Goal: Task Accomplishment & Management: Manage account settings

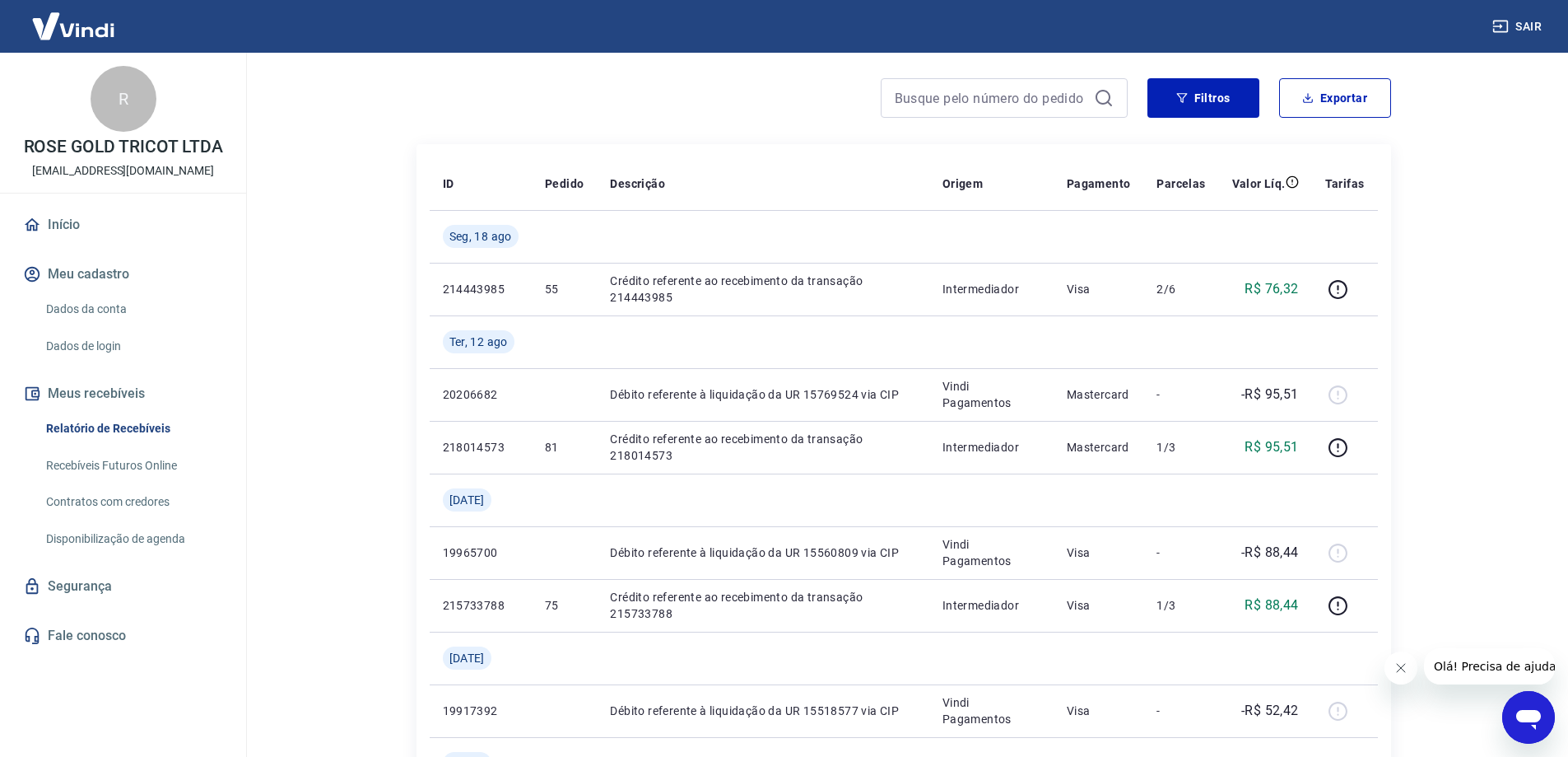
scroll to position [165, 0]
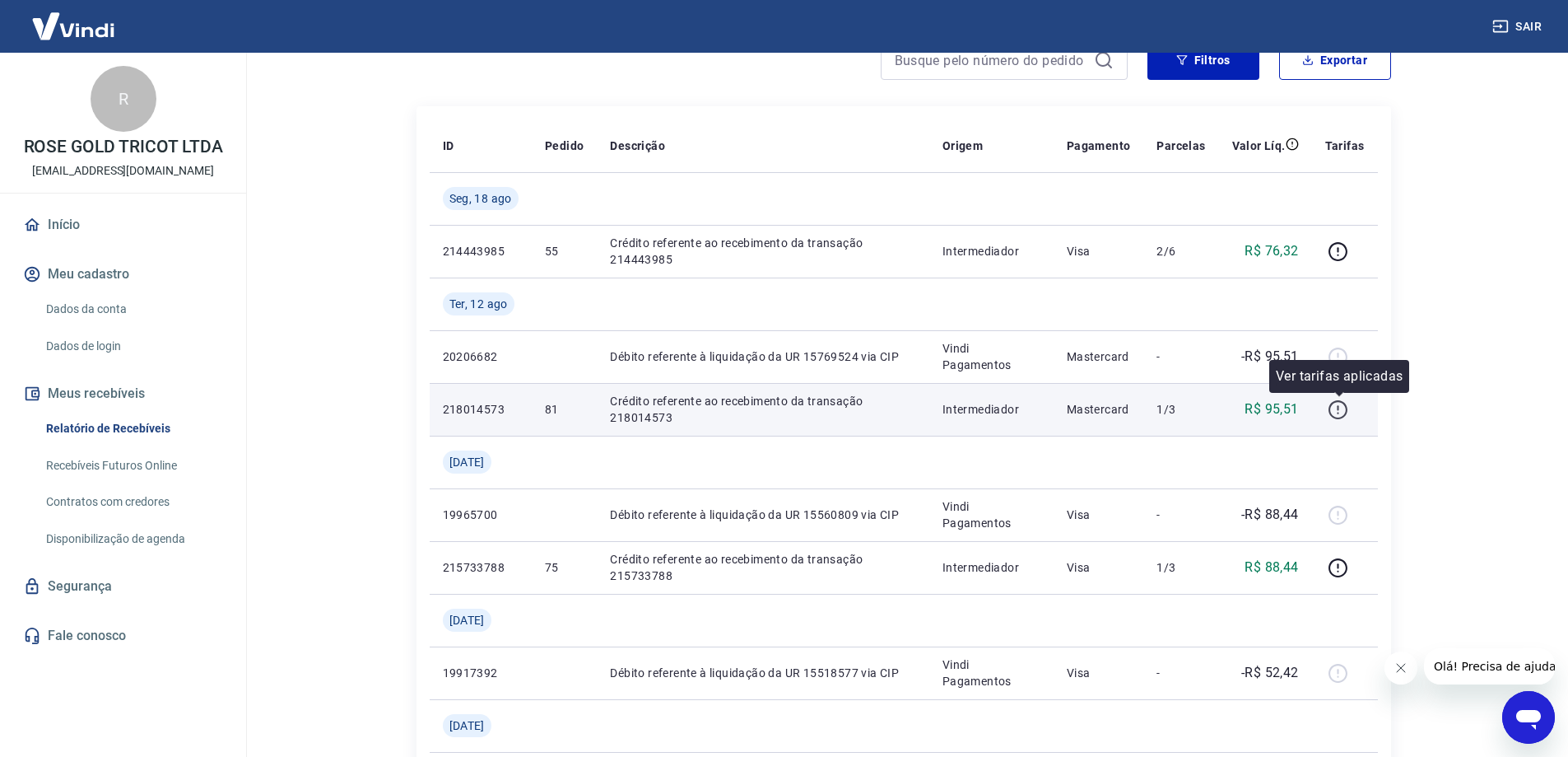
click at [1341, 410] on icon "button" at bounding box center [1337, 409] width 21 height 21
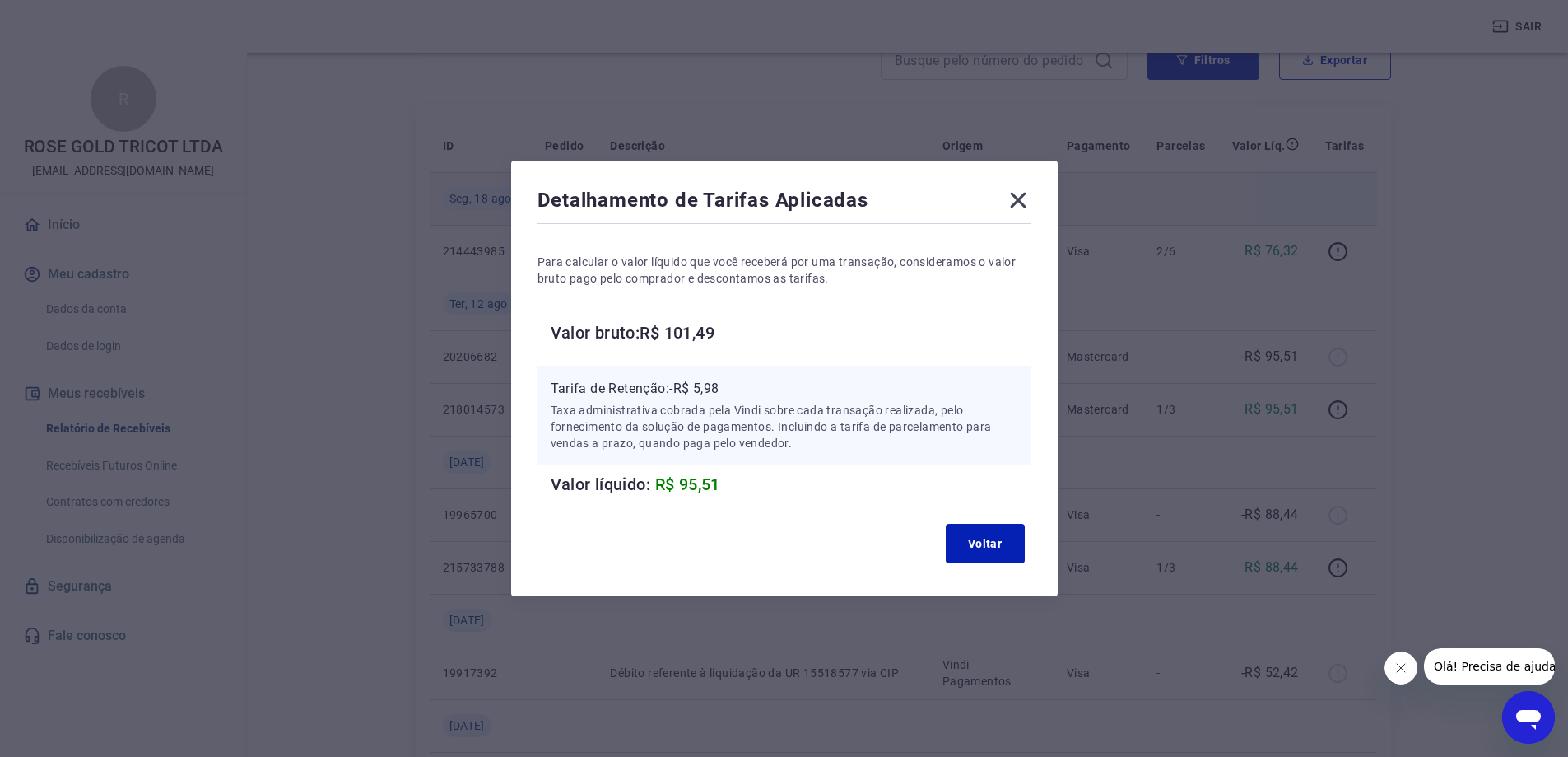
click at [1028, 199] on icon at bounding box center [1017, 200] width 26 height 26
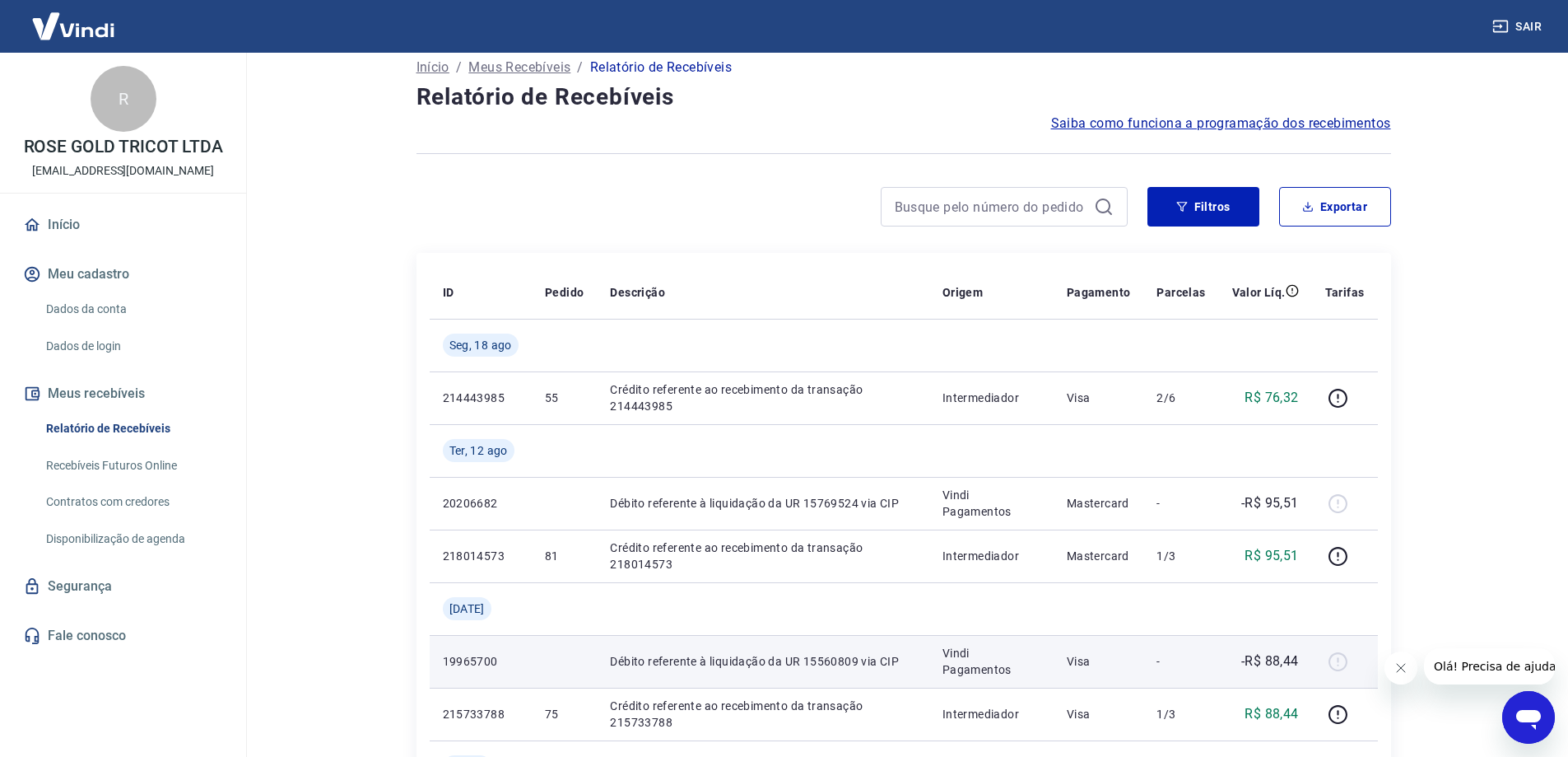
scroll to position [0, 0]
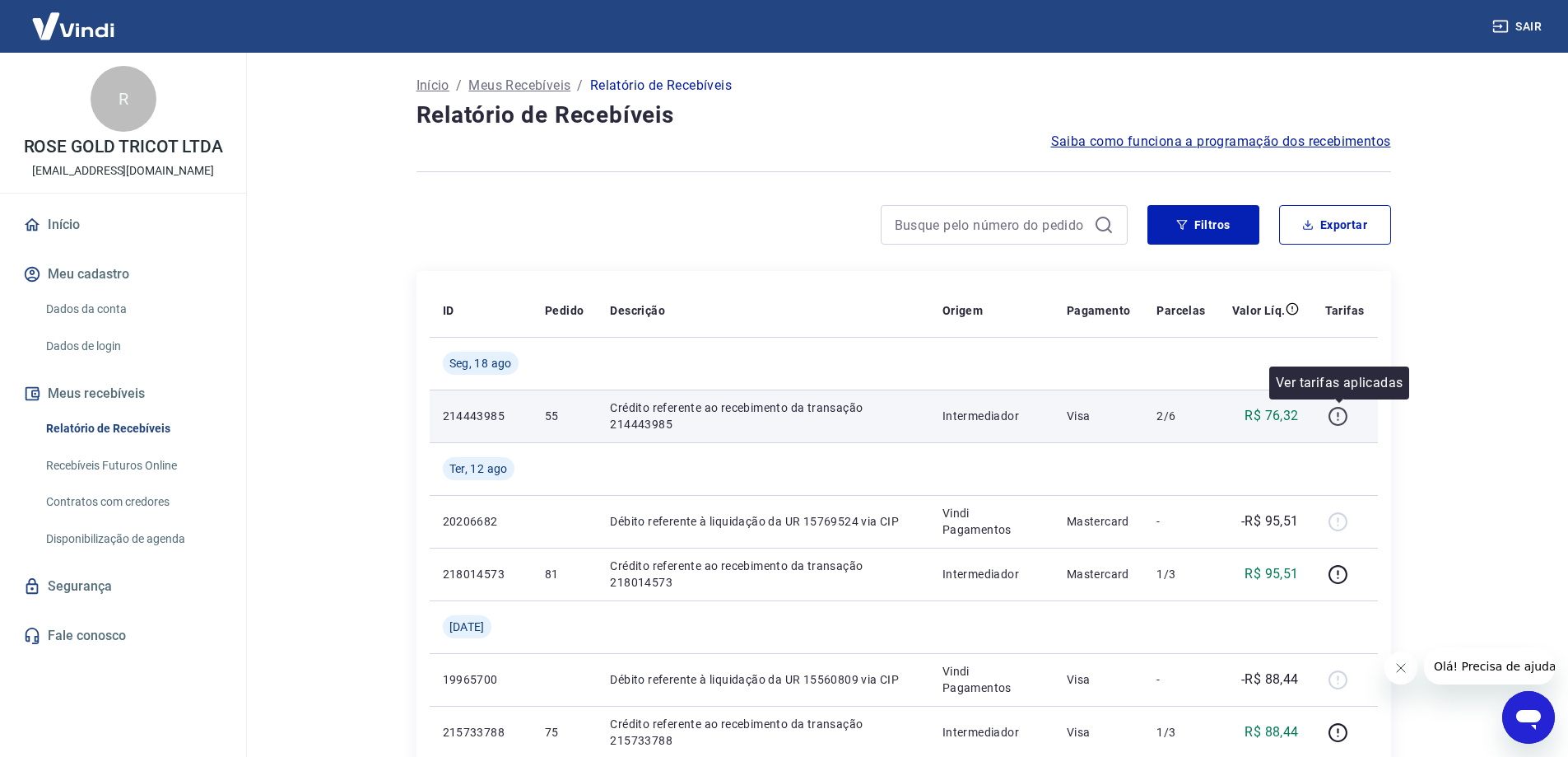
click at [1340, 418] on icon "button" at bounding box center [1337, 416] width 21 height 21
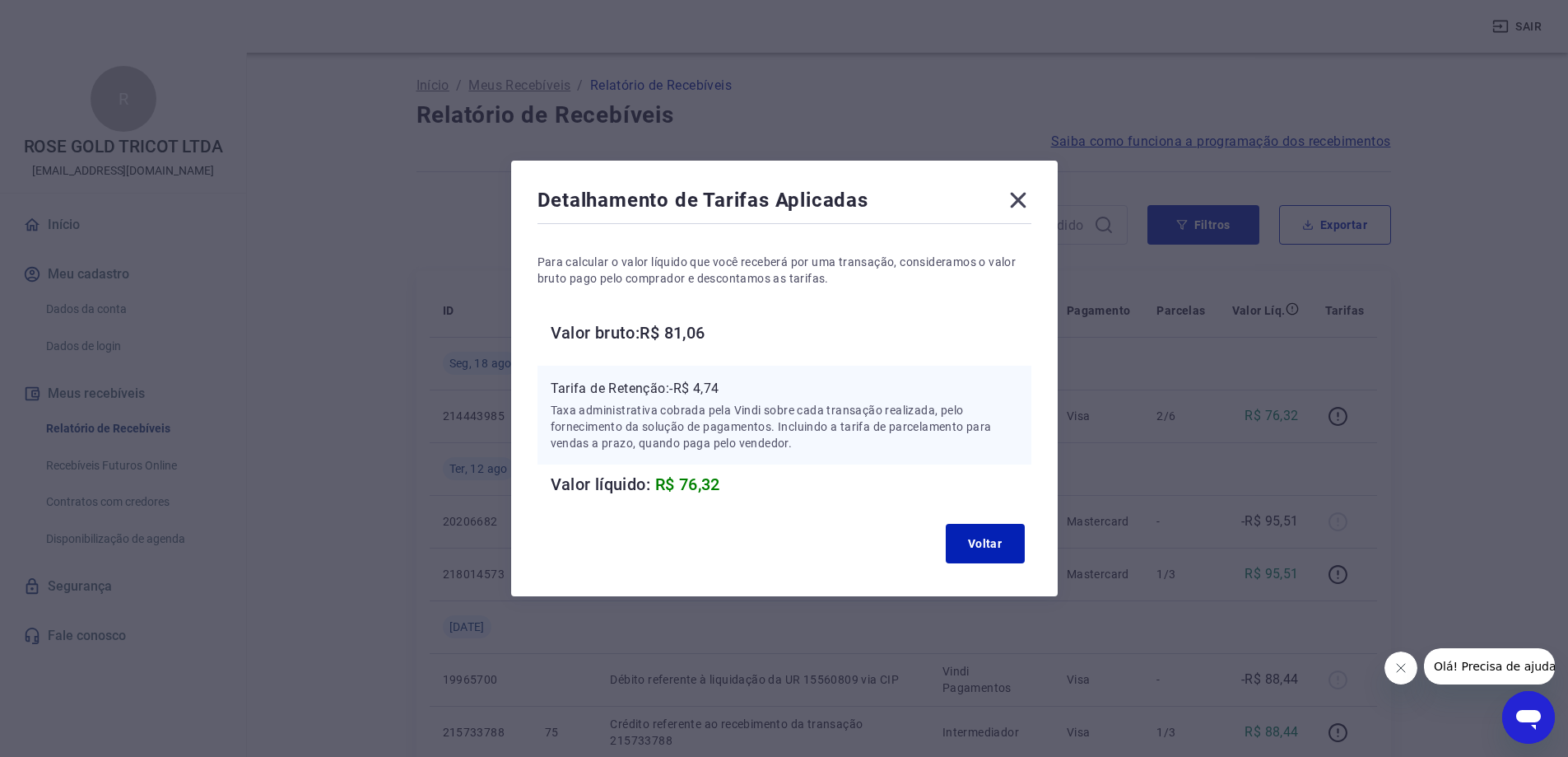
click at [1023, 199] on icon at bounding box center [1017, 201] width 16 height 16
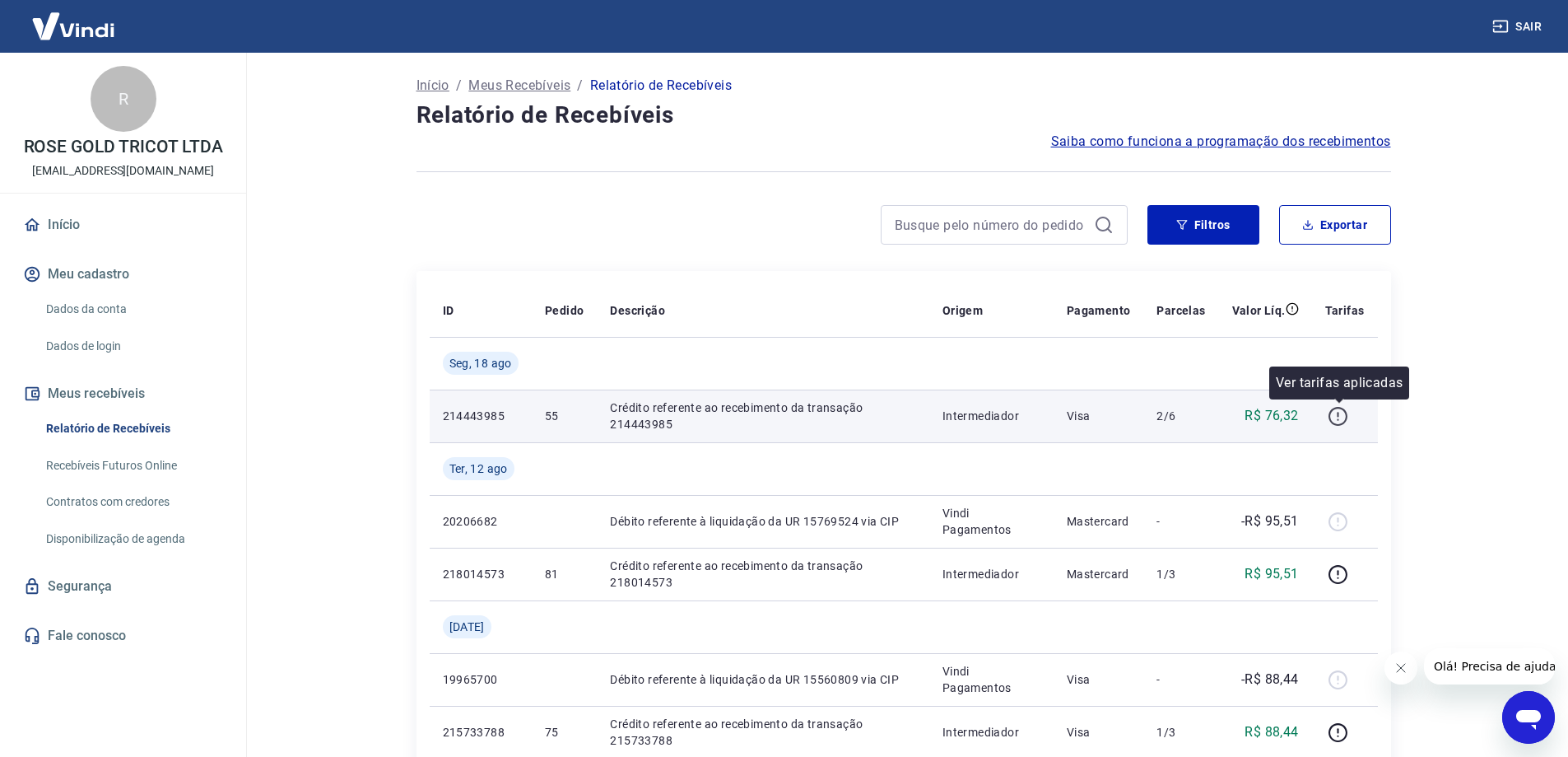
click at [1341, 418] on icon "button" at bounding box center [1337, 416] width 21 height 21
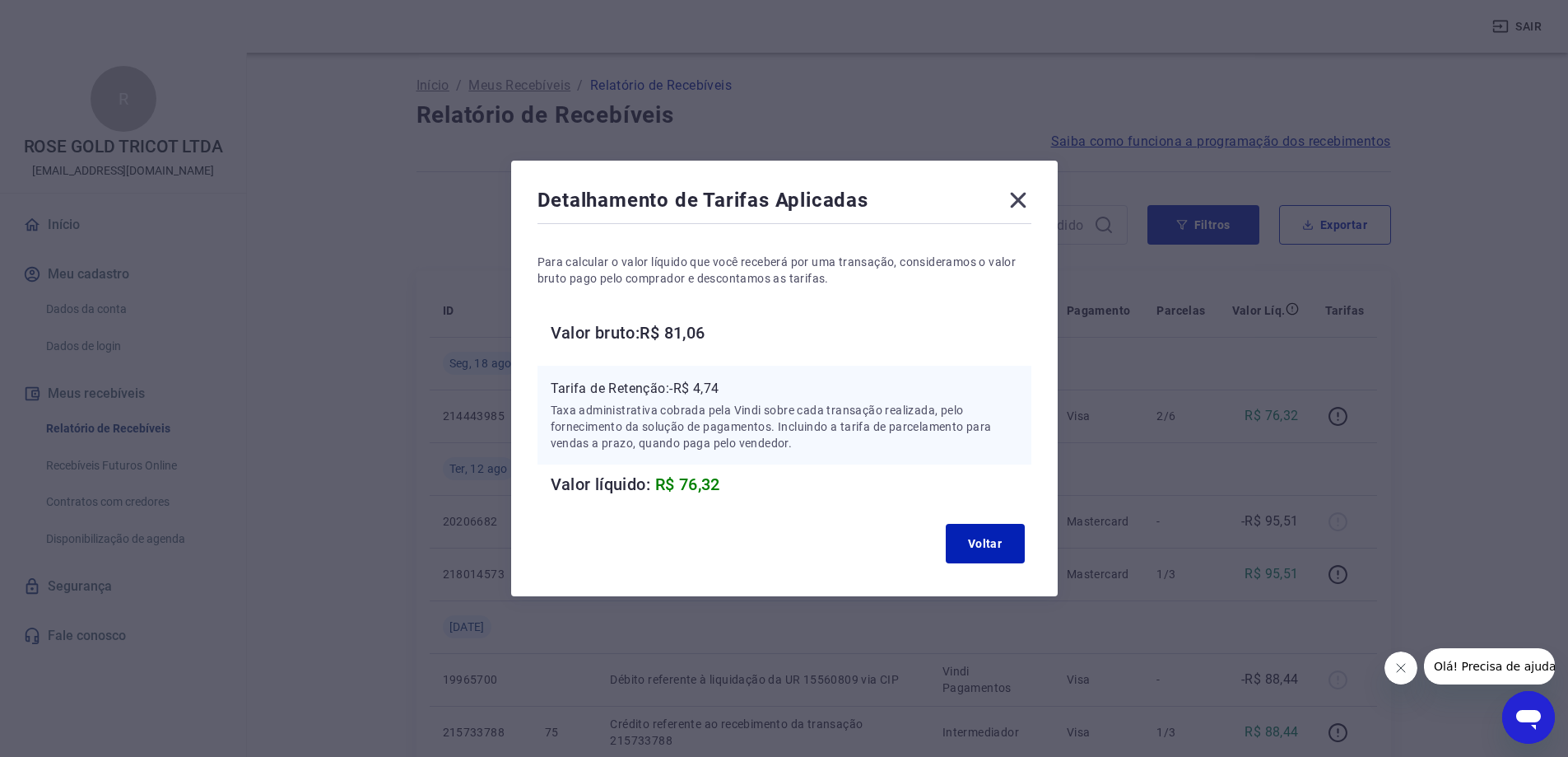
drag, startPoint x: 1023, startPoint y: 204, endPoint x: 836, endPoint y: 106, distance: 211.1
click at [1023, 203] on icon at bounding box center [1017, 200] width 26 height 26
